Goal: Browse casually

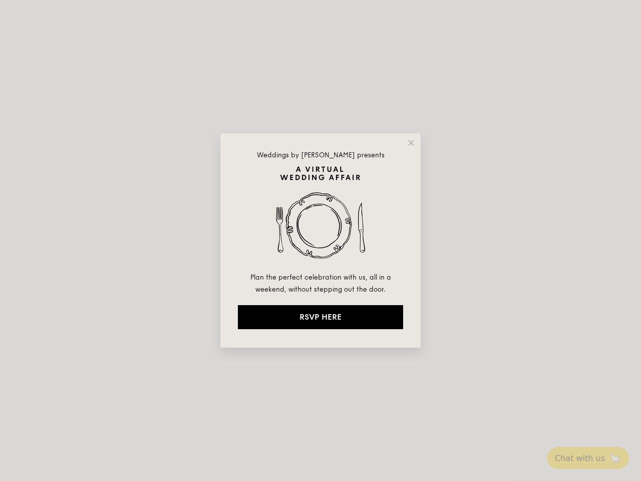
click at [321, 240] on img at bounding box center [320, 218] width 165 height 105
click at [411, 143] on icon at bounding box center [411, 143] width 6 height 6
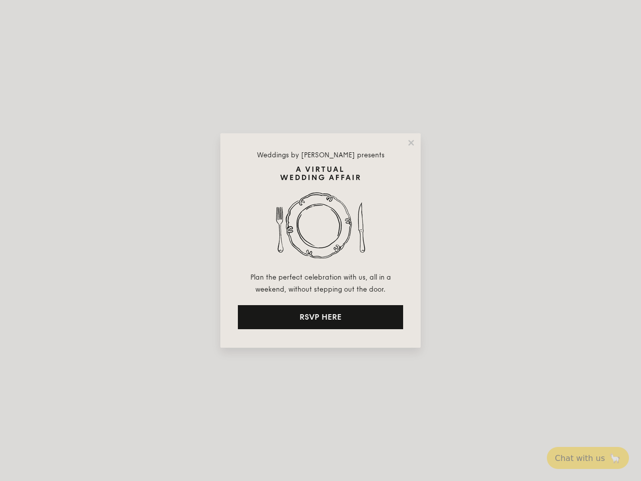
click at [411, 143] on icon at bounding box center [411, 143] width 6 height 6
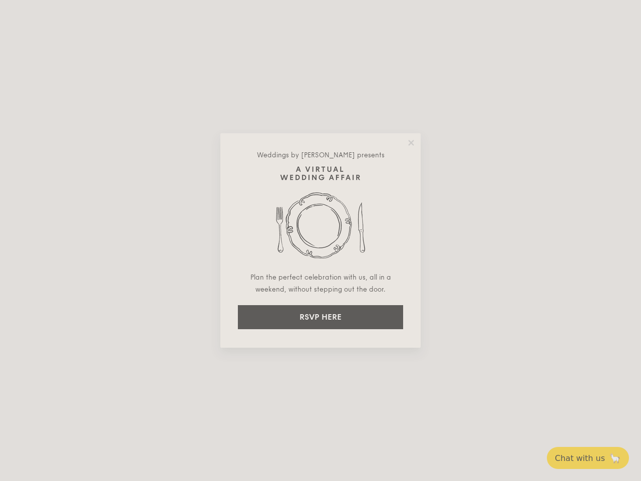
click at [411, 142] on icon at bounding box center [411, 143] width 6 height 6
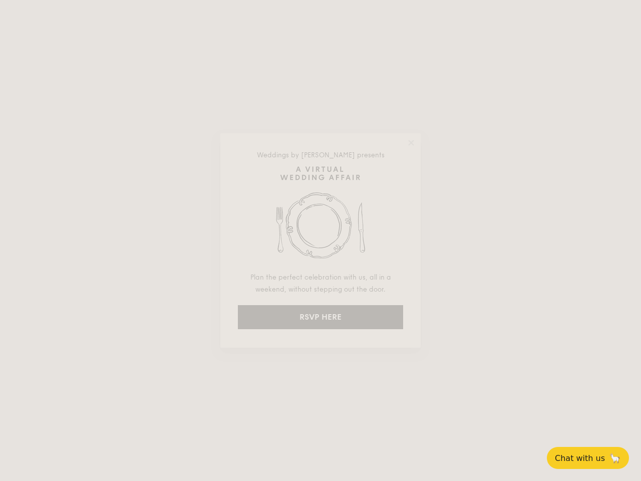
click at [321, 218] on img at bounding box center [320, 218] width 165 height 105
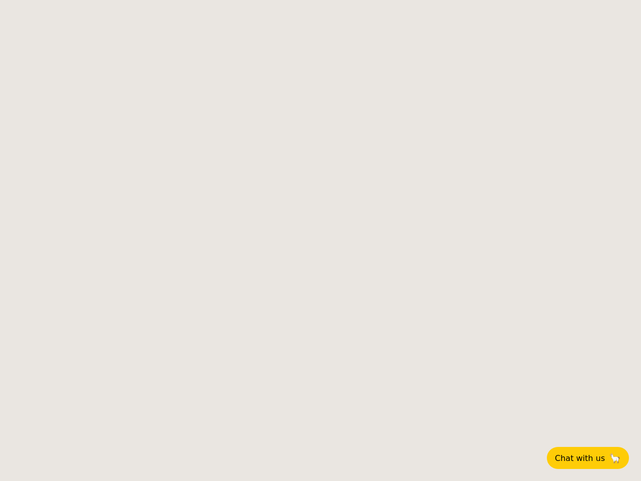
click at [321, 317] on body "Chat with us 🦙 Weddings by [PERSON_NAME] presents Plan the perfect celebration …" at bounding box center [320, 240] width 641 height 481
